Goal: Transaction & Acquisition: Purchase product/service

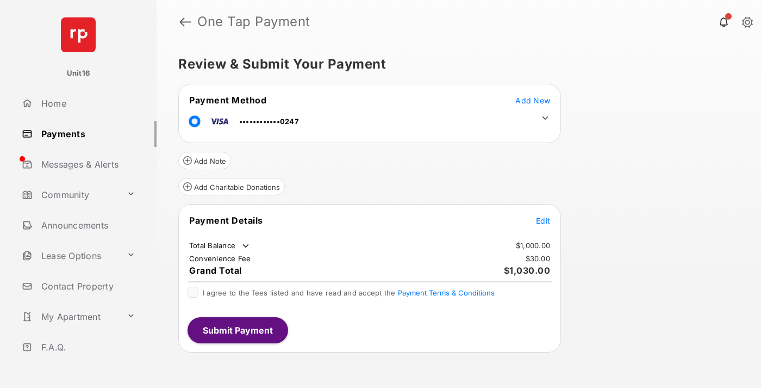
click at [543, 220] on span "Edit" at bounding box center [543, 220] width 14 height 9
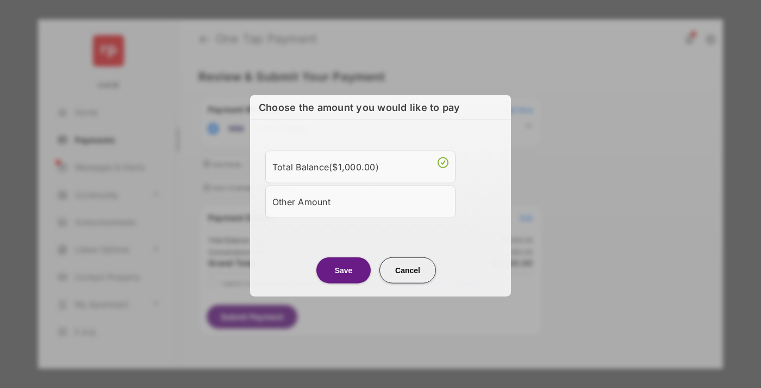
click at [361, 201] on div "Other Amount" at bounding box center [360, 201] width 176 height 18
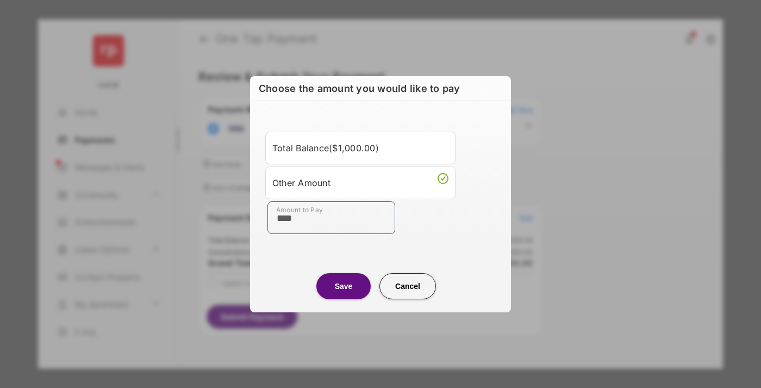
type input "****"
click at [344, 285] on button "Save" at bounding box center [343, 286] width 54 height 26
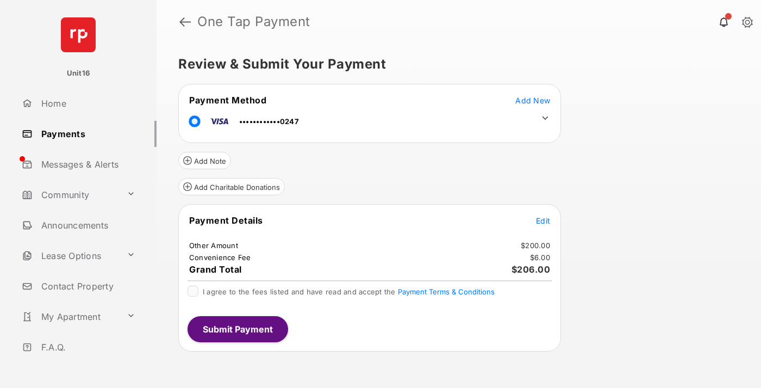
click at [545, 118] on icon at bounding box center [545, 118] width 10 height 10
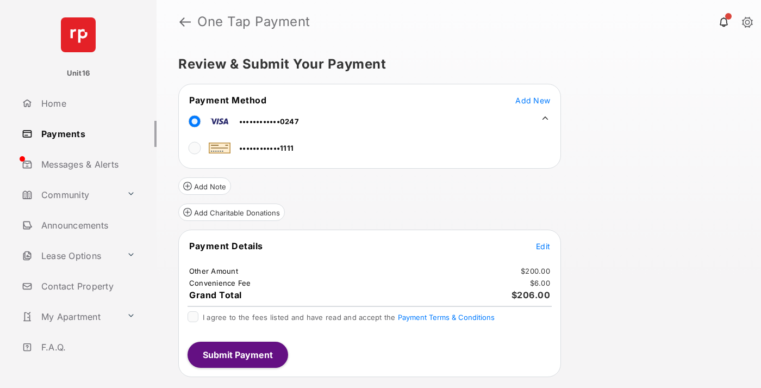
click at [543, 246] on span "Edit" at bounding box center [543, 245] width 14 height 9
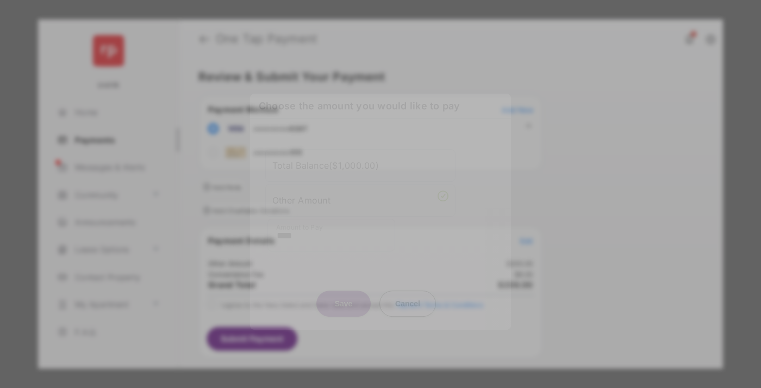
click at [344, 290] on button "Save" at bounding box center [343, 303] width 54 height 26
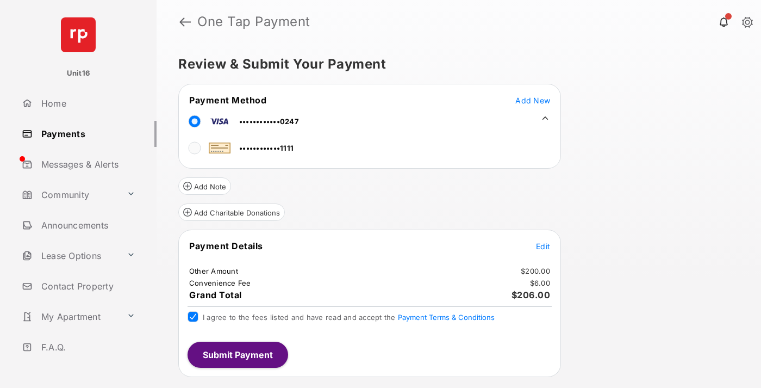
click at [237, 354] on button "Submit Payment" at bounding box center [238, 354] width 101 height 26
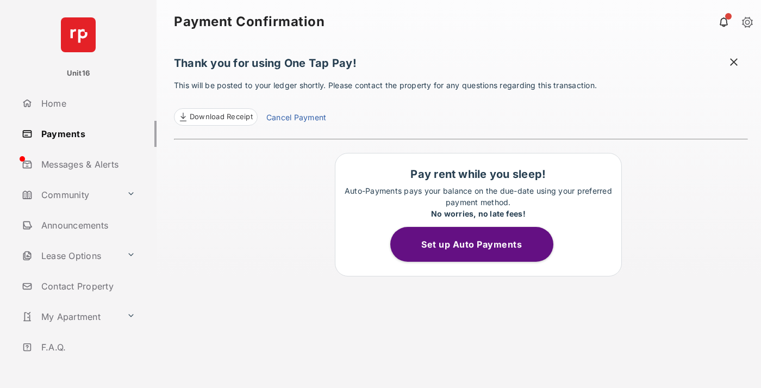
click at [296, 119] on link "Cancel Payment" at bounding box center [296, 118] width 60 height 14
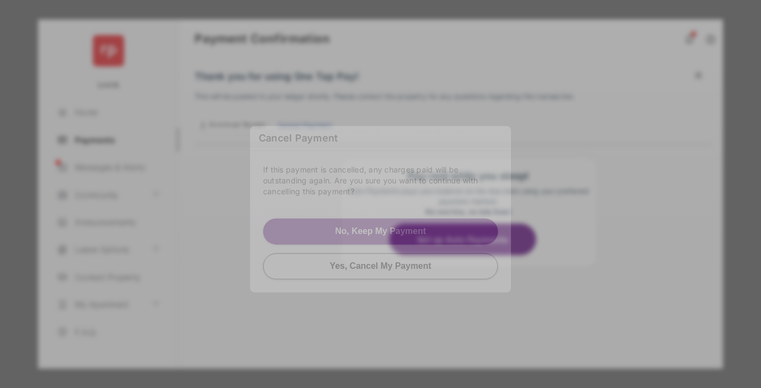
click at [381, 265] on button "Yes, Cancel My Payment" at bounding box center [380, 266] width 235 height 26
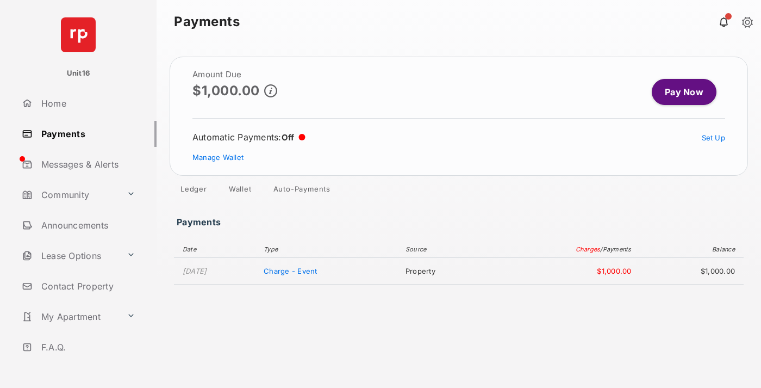
click at [218, 157] on link "Manage Wallet" at bounding box center [217, 157] width 51 height 9
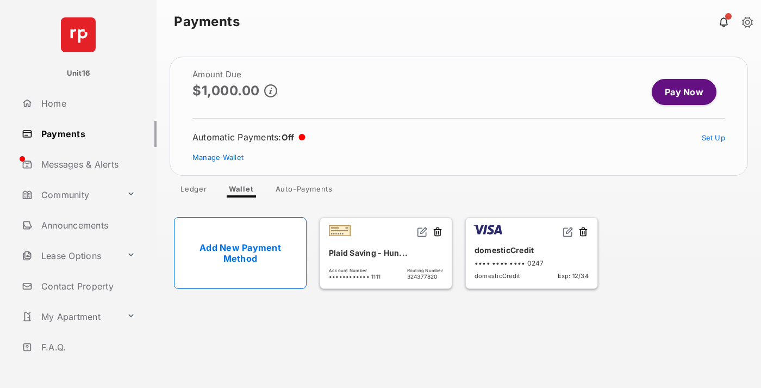
click at [583, 232] on button at bounding box center [583, 232] width 11 height 13
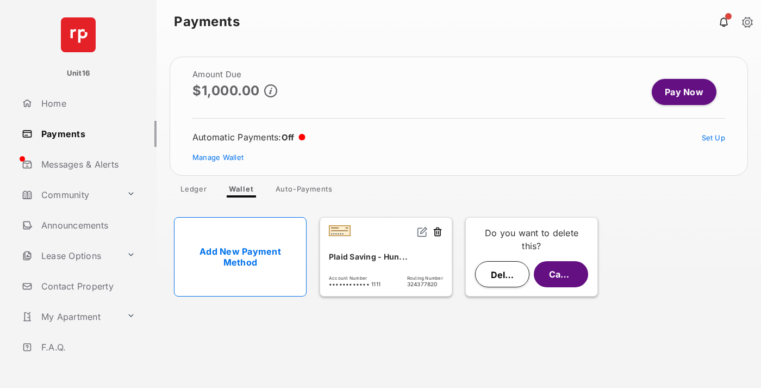
click at [502, 274] on button "Delete" at bounding box center [502, 274] width 54 height 26
